Goal: Information Seeking & Learning: Learn about a topic

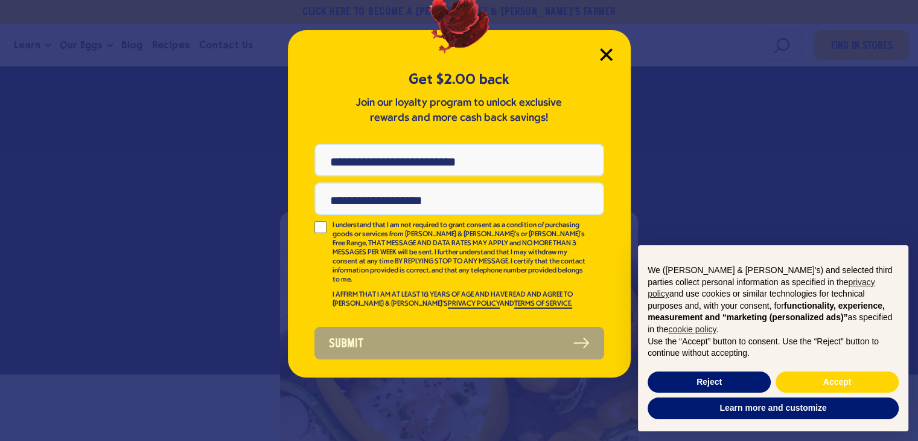
click at [606, 55] on icon "Close Modal" at bounding box center [605, 54] width 11 height 11
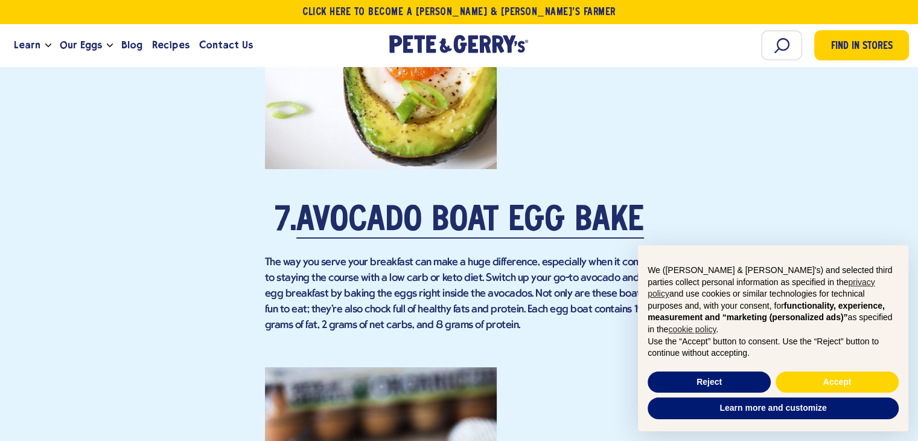
scroll to position [4202, 0]
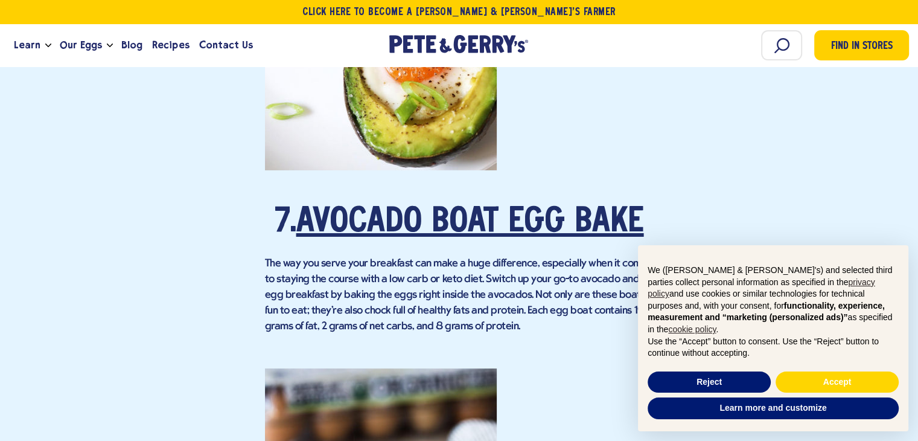
click at [414, 206] on link "Avocado Boat Egg Bake" at bounding box center [470, 223] width 348 height 34
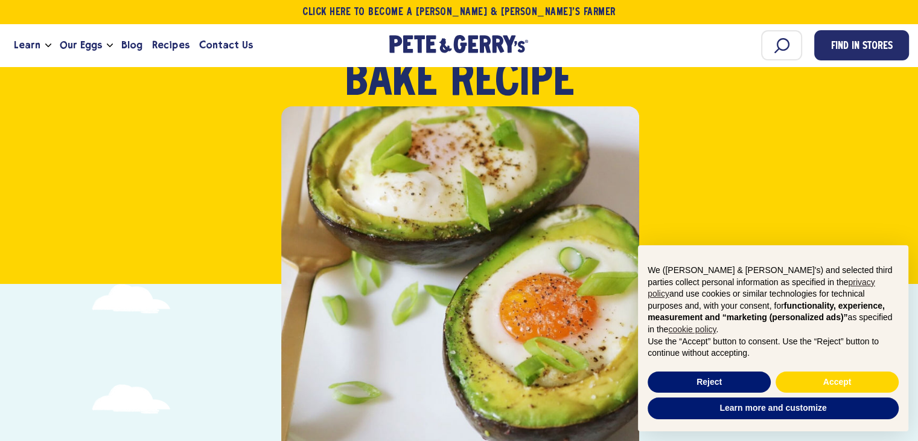
scroll to position [63, 0]
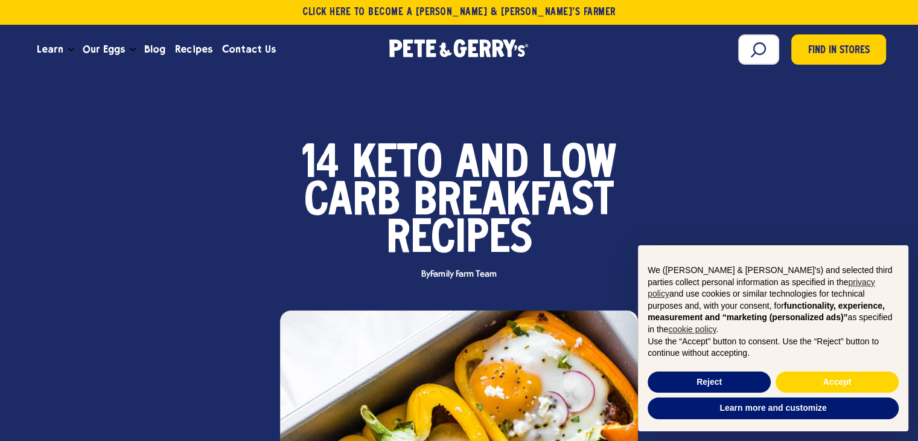
click at [220, 184] on div "Food 14 Keto and Low Carb Breakfast Recipes By" at bounding box center [458, 220] width 891 height 148
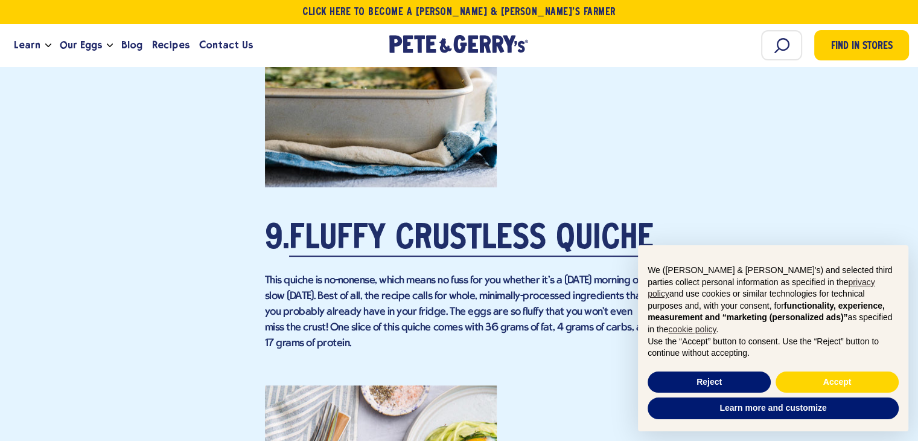
scroll to position [5170, 0]
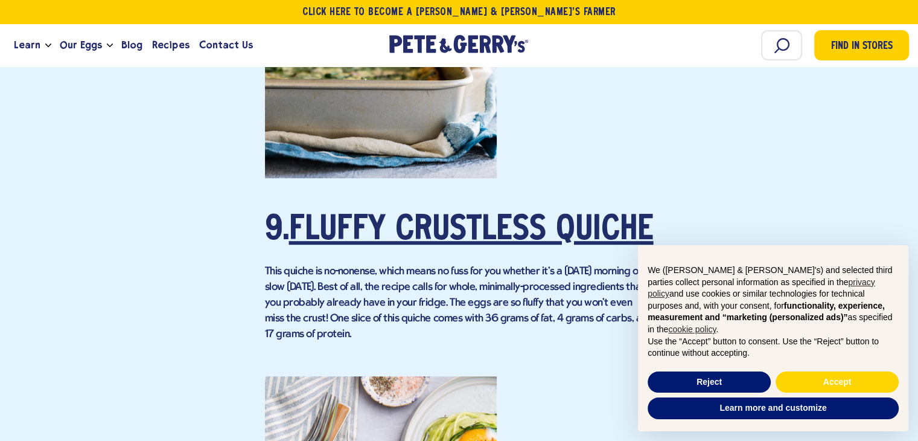
click at [423, 214] on link "Fluffy Crustless Quiche" at bounding box center [471, 231] width 364 height 34
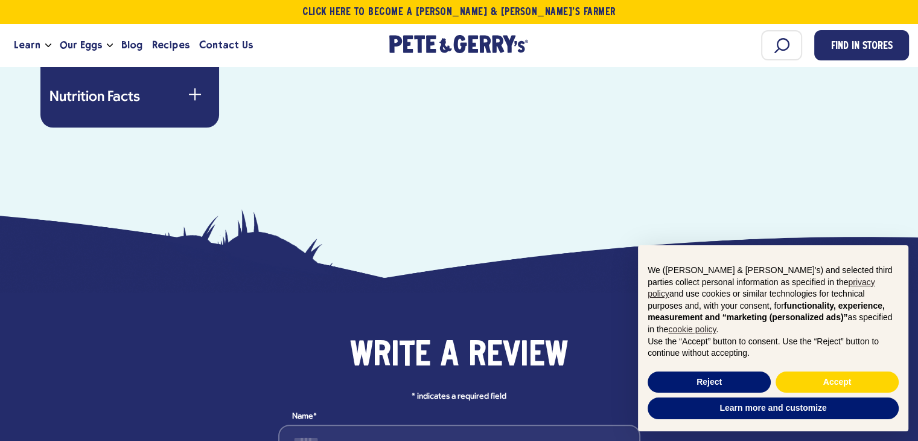
scroll to position [1162, 0]
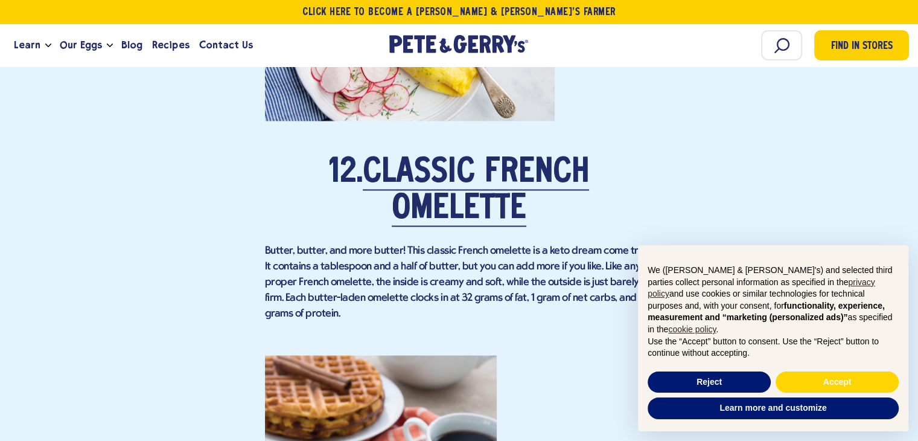
scroll to position [6587, 0]
